Goal: Ask a question

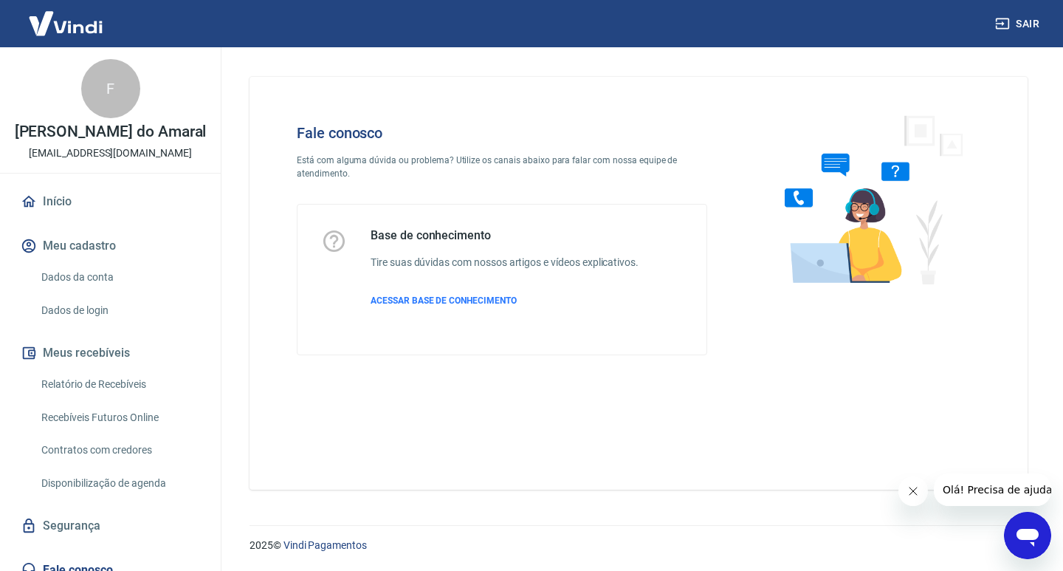
click at [1030, 540] on icon "Abrir janela de mensagens" at bounding box center [1027, 535] width 27 height 27
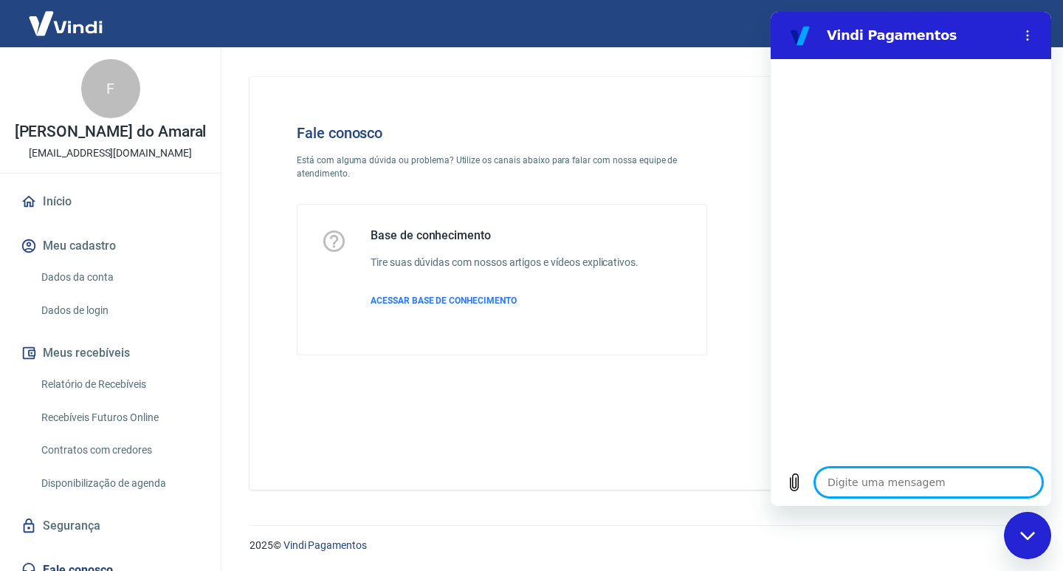
type textarea "B"
type textarea "x"
type textarea "Bo"
type textarea "x"
type textarea "Bom"
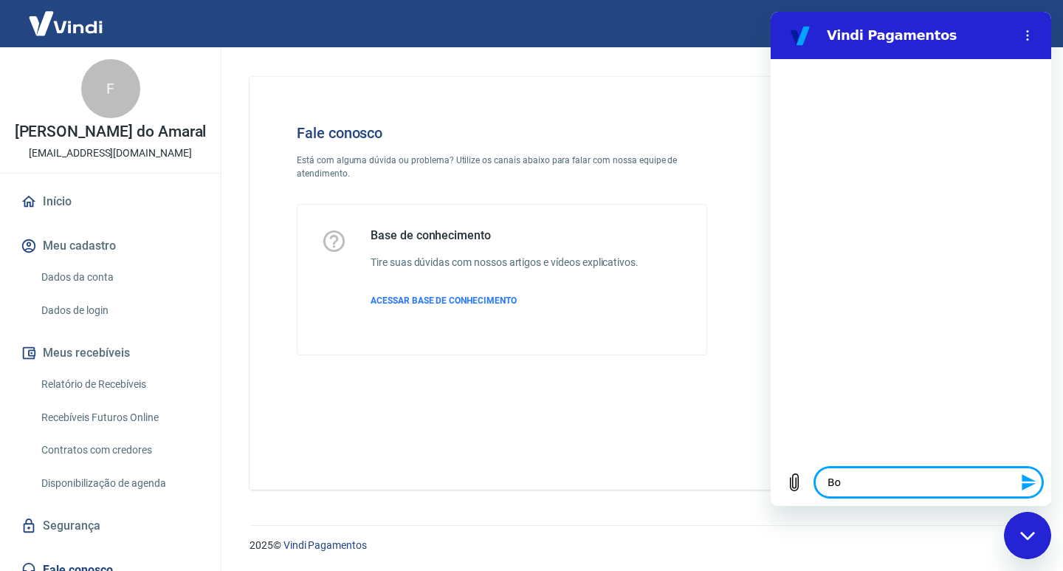
type textarea "x"
type textarea "Bom"
type textarea "x"
type textarea "Bom d"
type textarea "x"
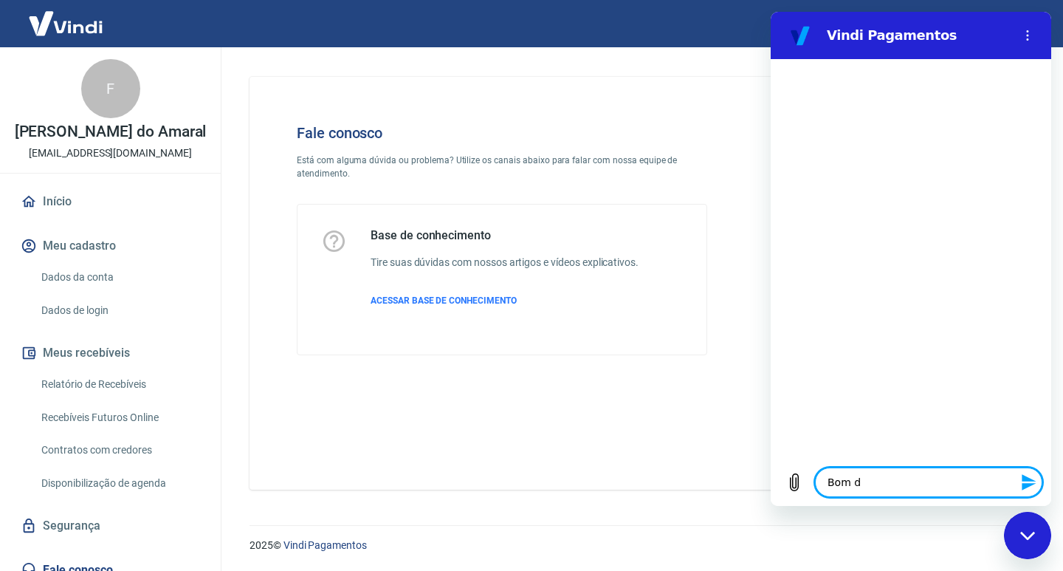
type textarea "Bom di"
type textarea "x"
type textarea "Bom dia"
type textarea "x"
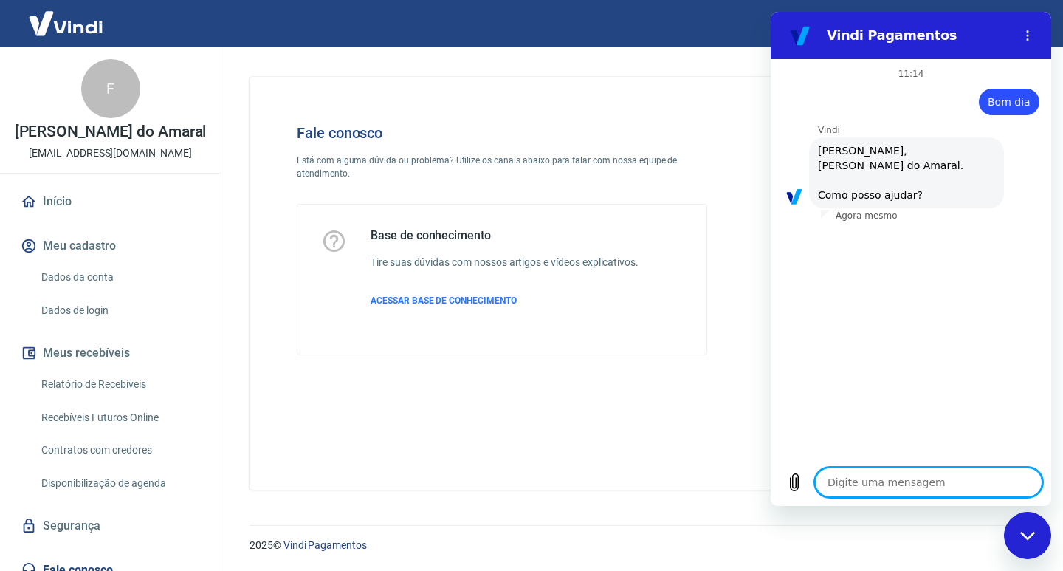
scroll to position [58, 0]
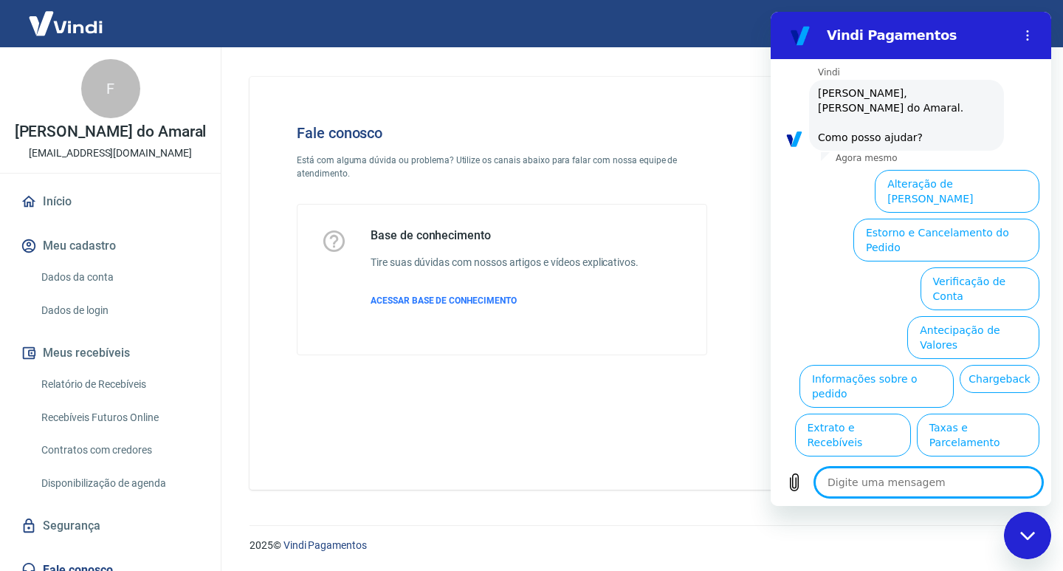
type textarea "x"
